Goal: Task Accomplishment & Management: Use online tool/utility

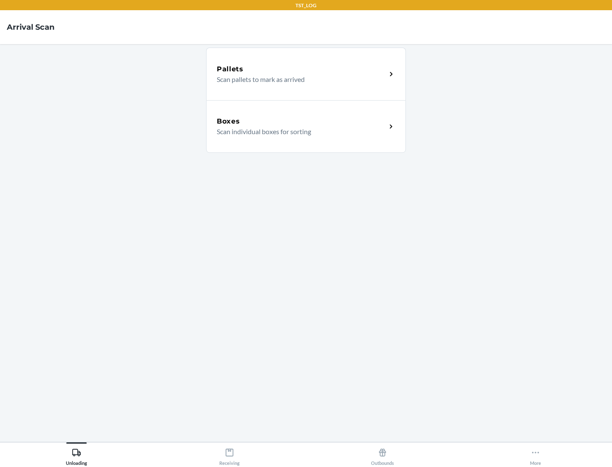
click at [301, 121] on div "Boxes" at bounding box center [301, 121] width 169 height 10
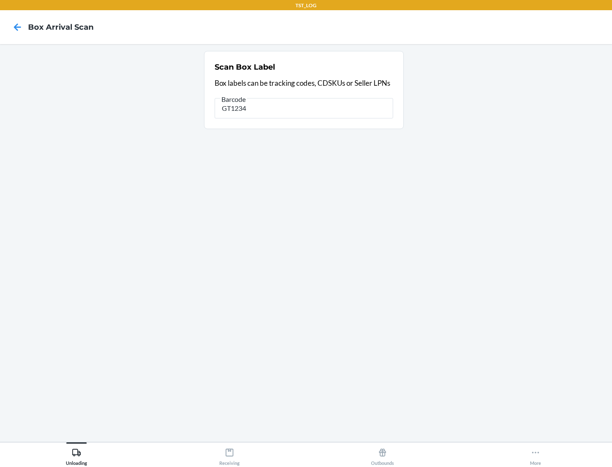
type input "GT1234"
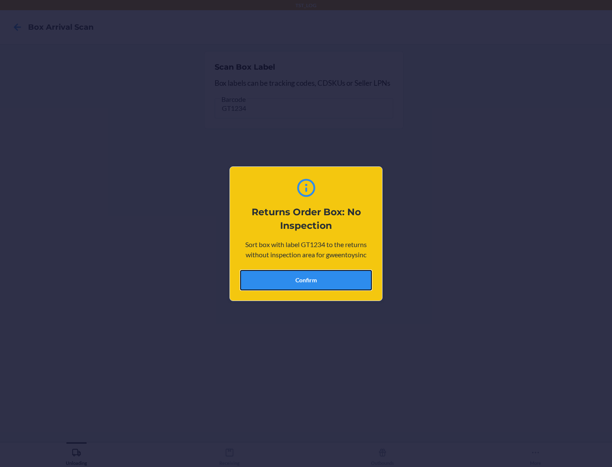
click at [306, 280] on button "Confirm" at bounding box center [306, 280] width 132 height 20
